Goal: Task Accomplishment & Management: Manage account settings

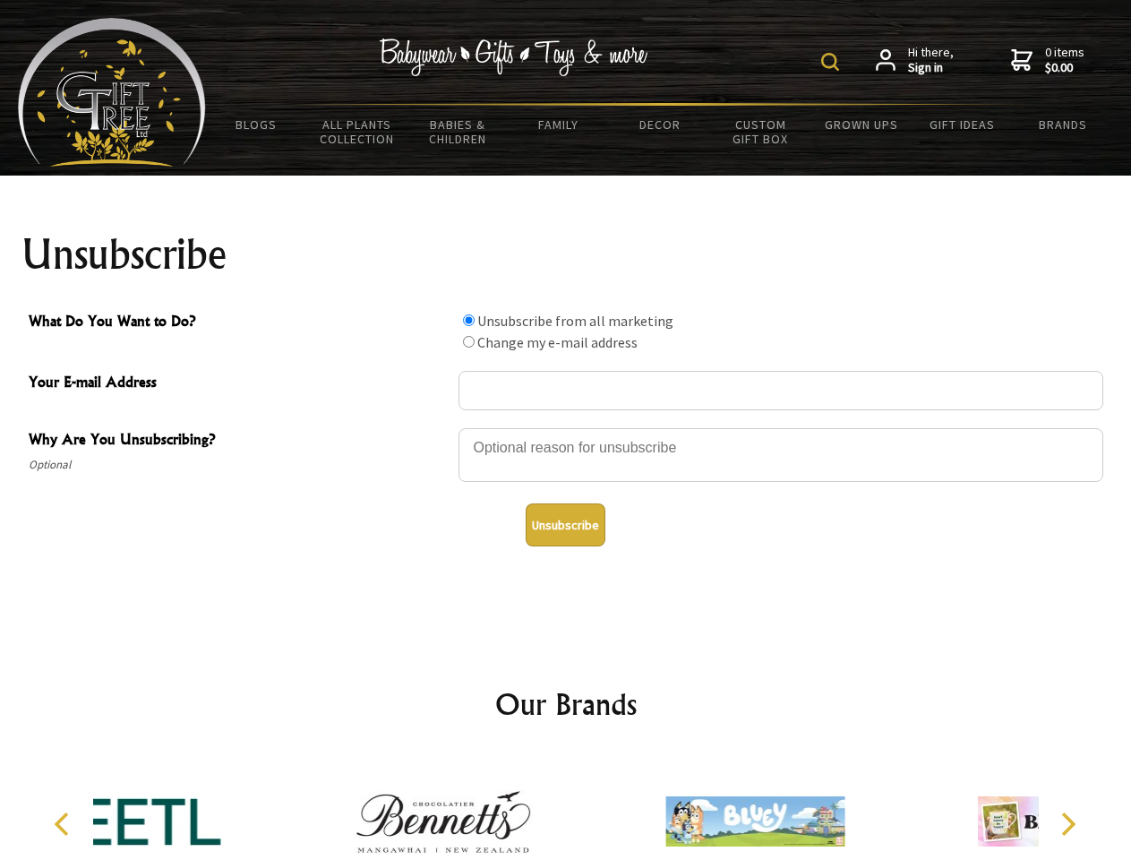
click at [833, 62] on img at bounding box center [830, 62] width 18 height 18
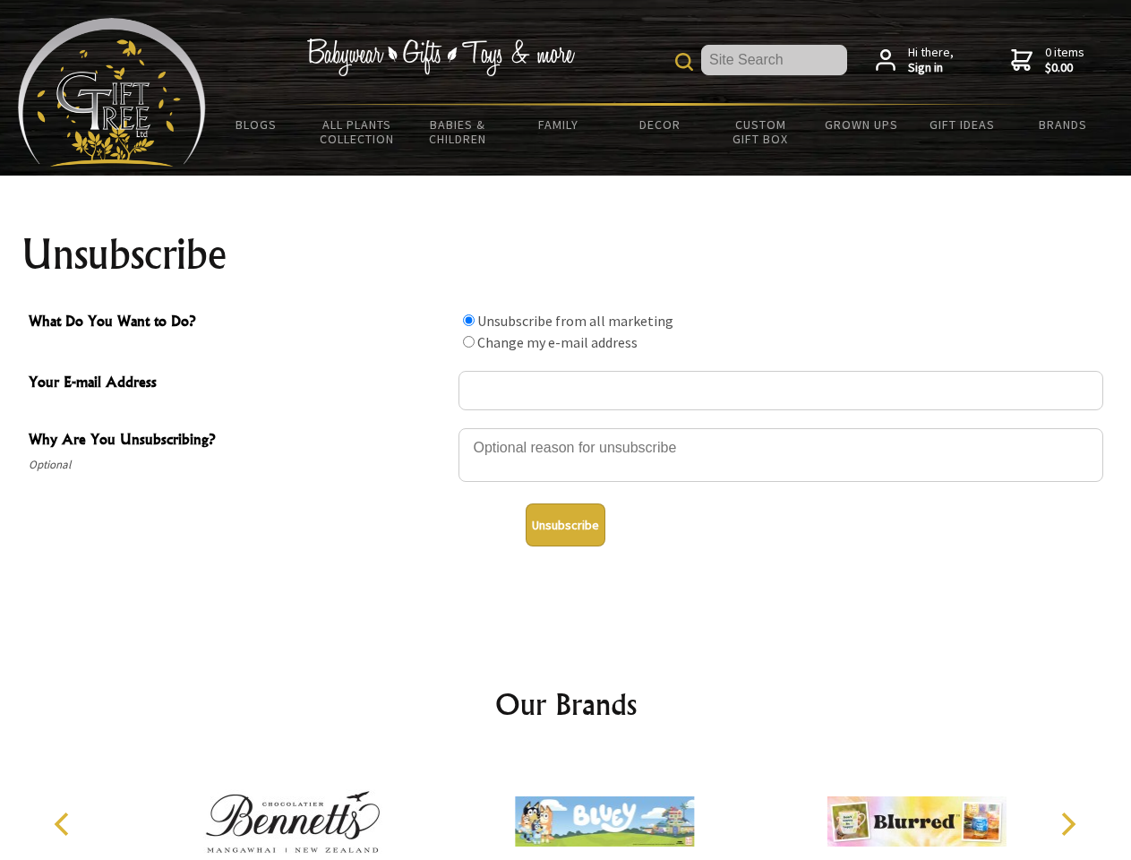
click at [566, 427] on div at bounding box center [780, 457] width 645 height 63
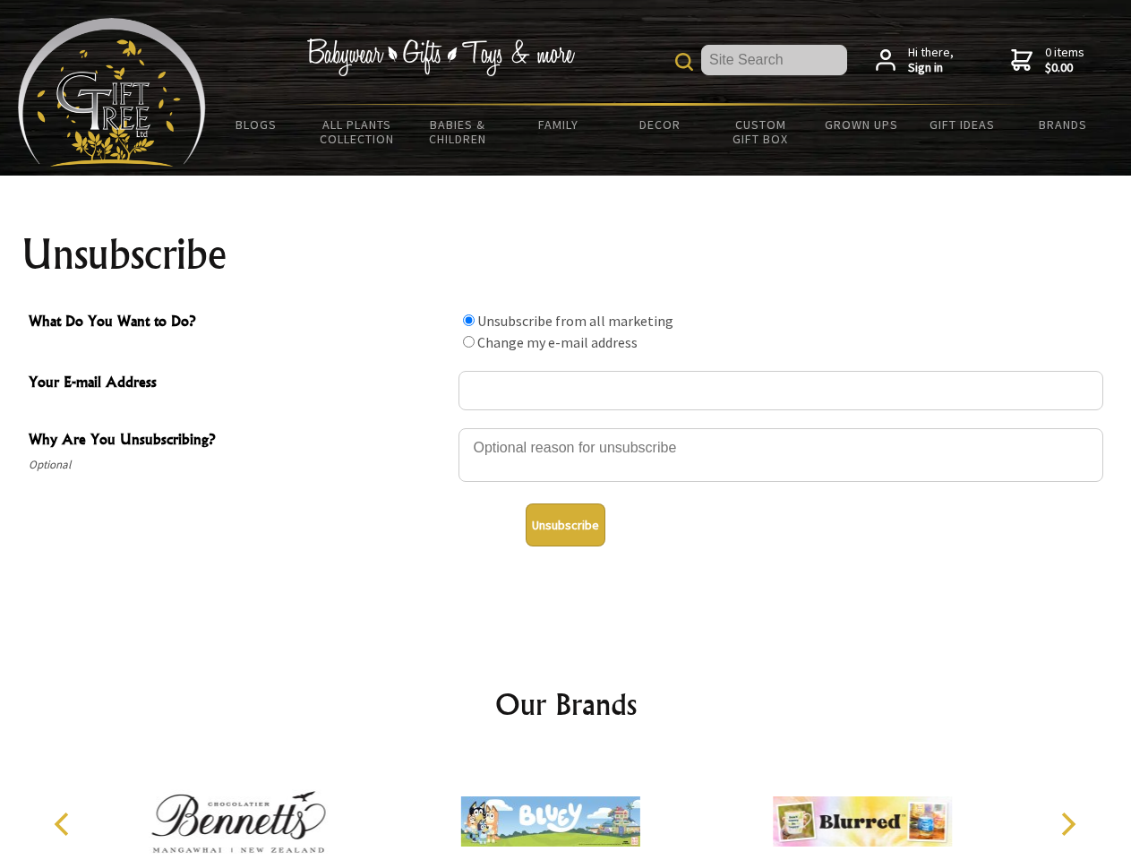
click at [468, 320] on input "What Do You Want to Do?" at bounding box center [469, 320] width 12 height 12
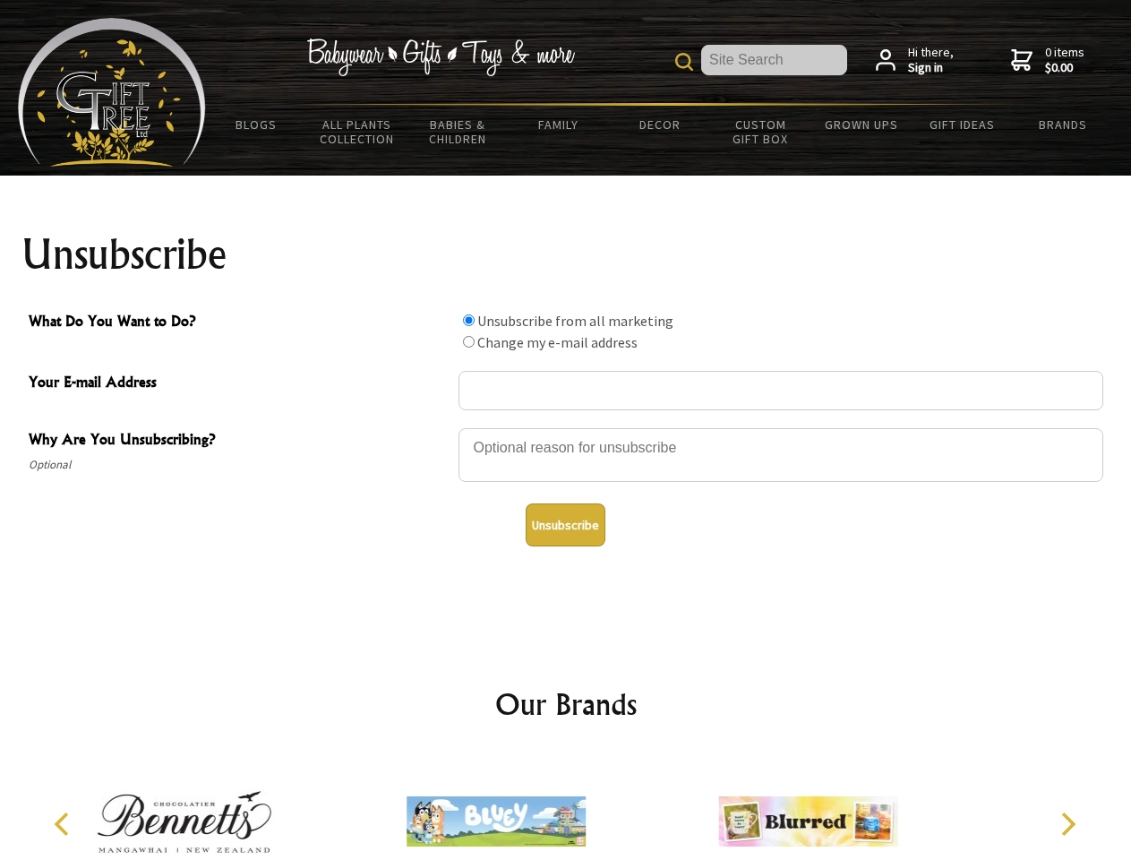
click at [468, 341] on input "What Do You Want to Do?" at bounding box center [469, 342] width 12 height 12
radio input "true"
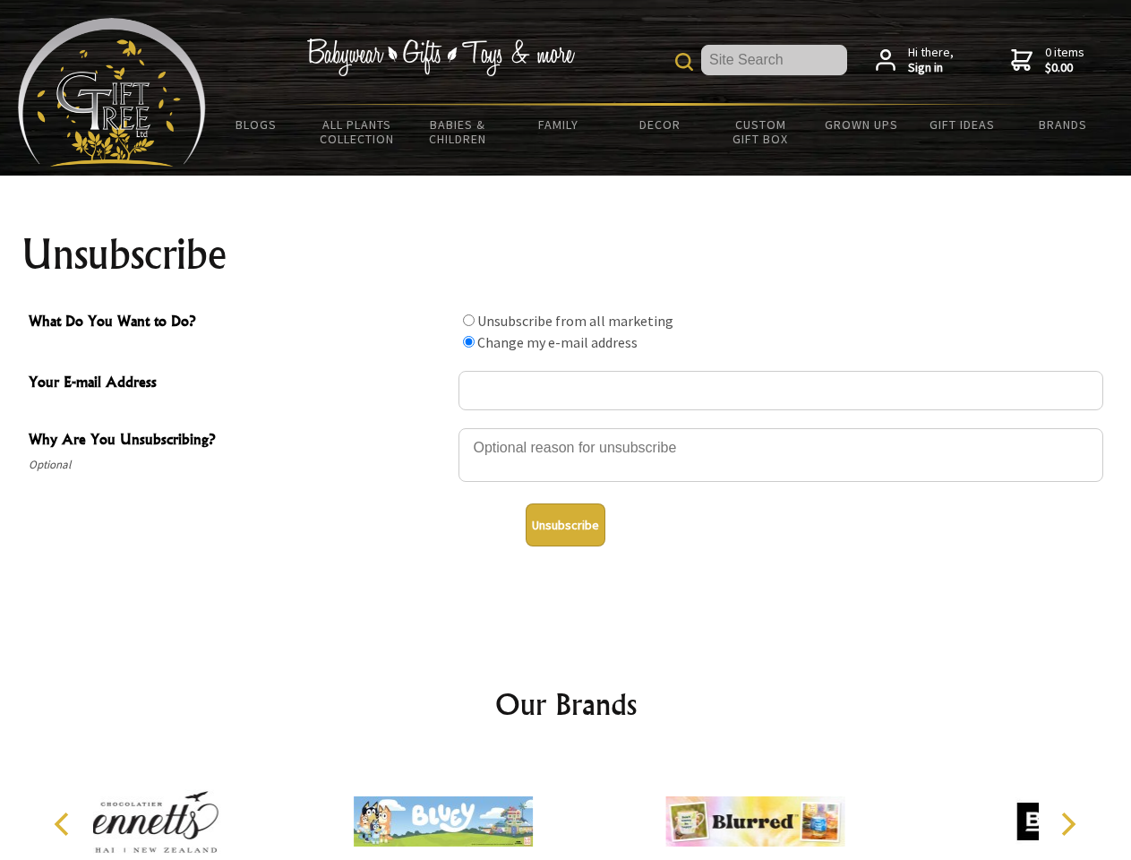
click at [565, 525] on button "Unsubscribe" at bounding box center [566, 524] width 80 height 43
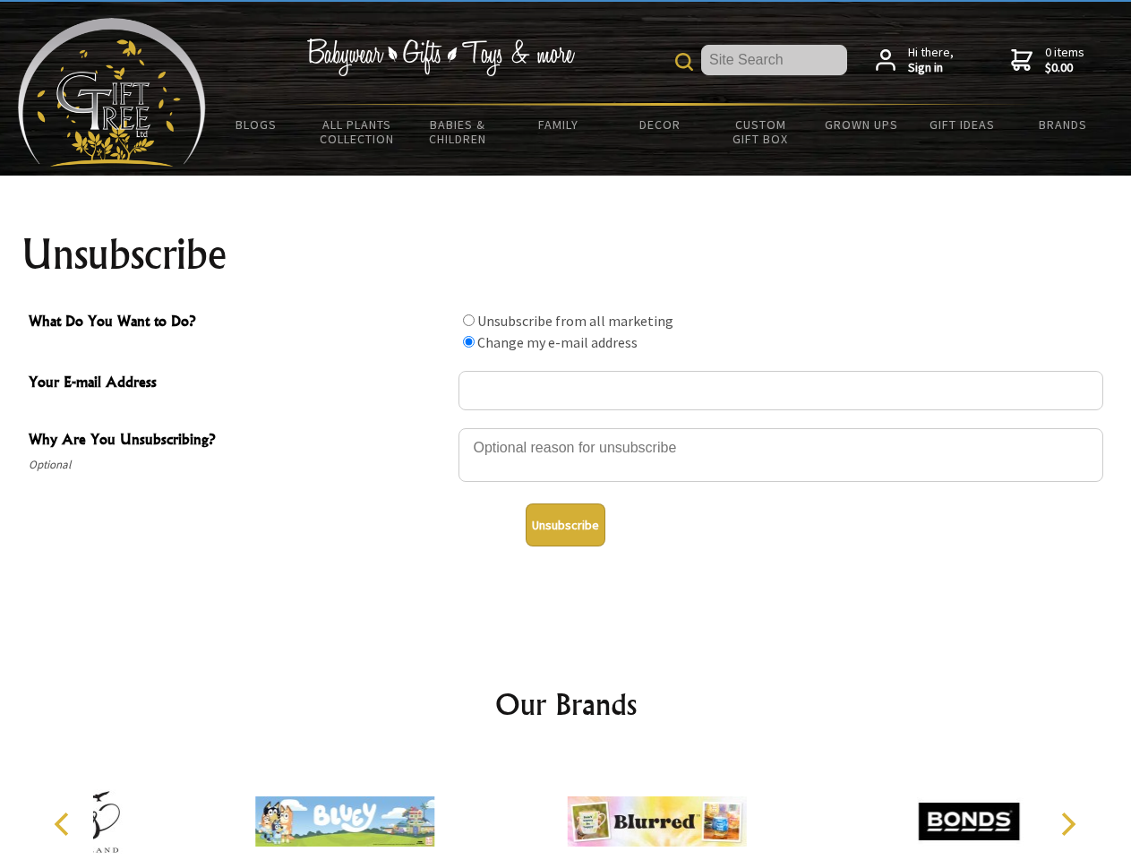
click at [566, 807] on div at bounding box center [656, 824] width 312 height 140
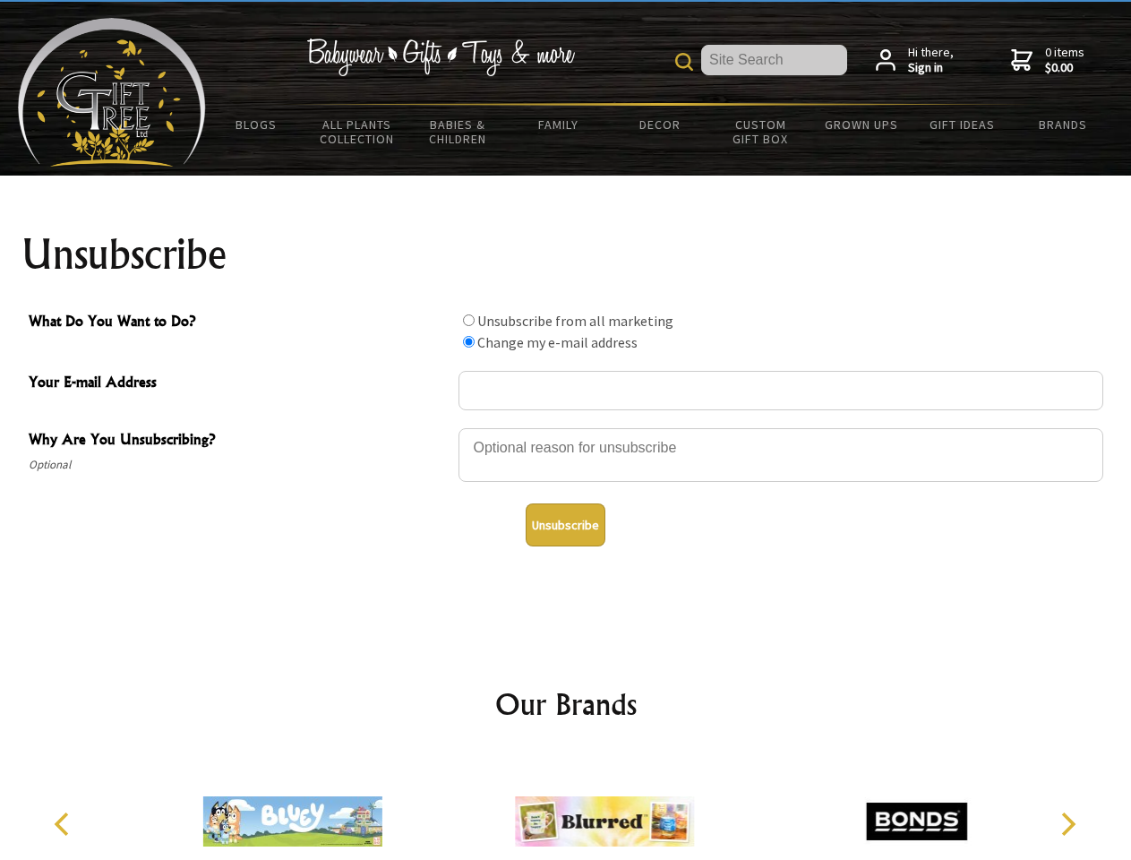
click at [64, 824] on icon "Previous" at bounding box center [63, 823] width 23 height 23
click at [1067, 824] on icon "Next" at bounding box center [1066, 823] width 23 height 23
